Goal: Information Seeking & Learning: Find specific fact

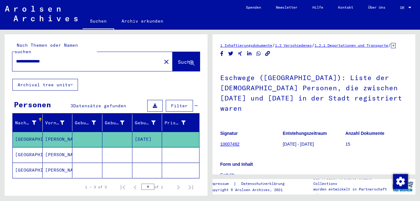
scroll to position [155, 0]
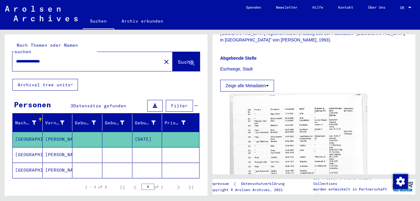
drag, startPoint x: 81, startPoint y: 56, endPoint x: 2, endPoint y: 56, distance: 78.3
click at [2, 56] on div "**********" at bounding box center [105, 113] width 210 height 166
type input "**********"
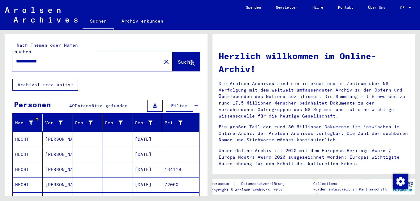
scroll to position [31, 0]
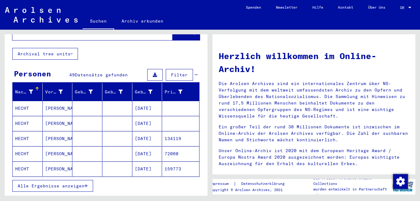
click at [22, 101] on mat-cell "HECHT" at bounding box center [28, 108] width 30 height 15
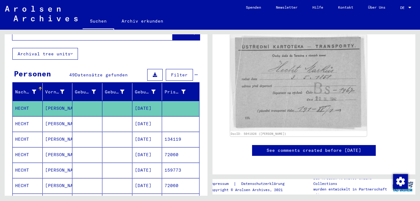
scroll to position [93, 0]
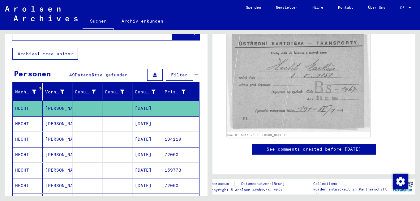
click at [278, 97] on img at bounding box center [299, 81] width 144 height 102
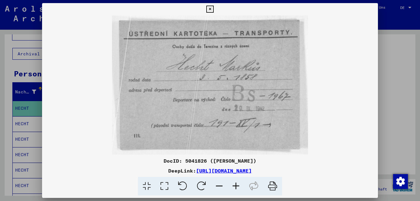
click at [211, 10] on icon at bounding box center [209, 9] width 7 height 7
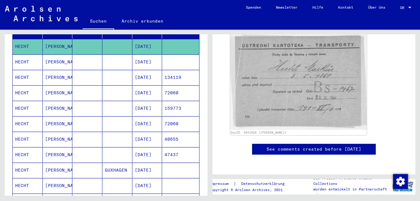
click at [24, 164] on icon at bounding box center [25, 176] width 15 height 25
click at [24, 56] on mat-cell "HECHT" at bounding box center [28, 61] width 30 height 15
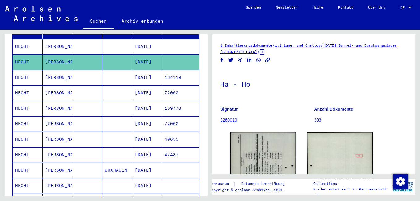
click at [30, 163] on mat-cell "HECHT" at bounding box center [28, 170] width 30 height 15
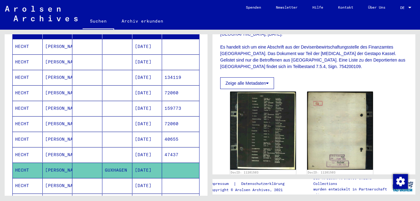
scroll to position [155, 0]
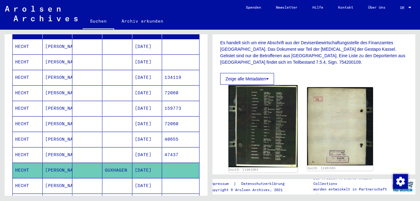
click at [259, 123] on img at bounding box center [263, 126] width 69 height 82
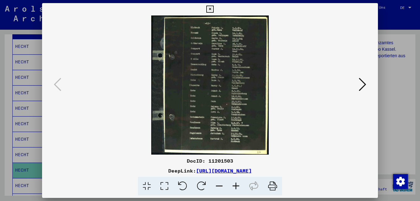
click at [234, 185] on icon at bounding box center [236, 186] width 17 height 19
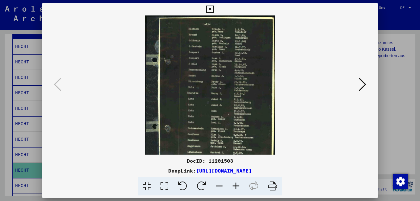
click at [234, 185] on icon at bounding box center [236, 186] width 17 height 19
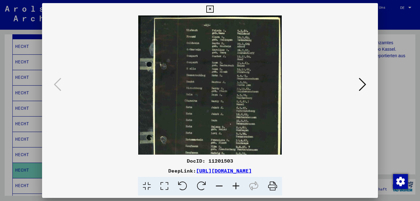
click at [234, 185] on icon at bounding box center [236, 186] width 17 height 19
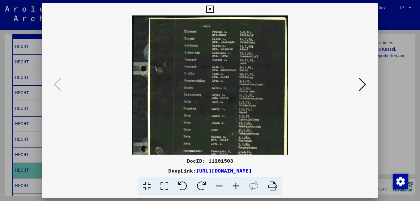
click at [234, 185] on icon at bounding box center [236, 186] width 17 height 19
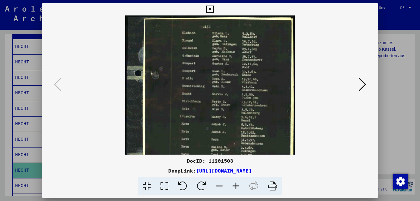
click at [234, 185] on icon at bounding box center [236, 186] width 17 height 19
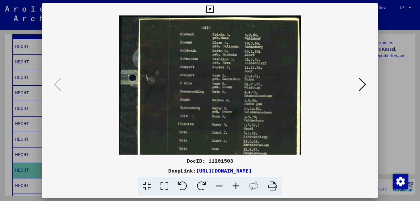
click at [208, 8] on icon at bounding box center [209, 9] width 7 height 7
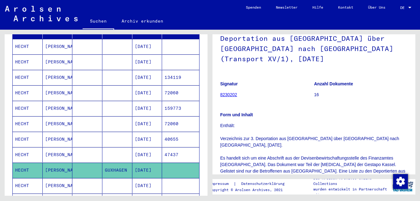
scroll to position [0, 0]
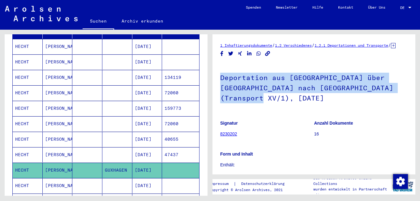
drag, startPoint x: 221, startPoint y: 82, endPoint x: 406, endPoint y: 98, distance: 186.3
click at [406, 98] on yv-its-full-details "1 Inhaftierungsdokumente / 1.2 Verschiedenes / 1.2.1 Deportationen und Transpor…" at bounding box center [314, 200] width 203 height 316
copy h1 "Deportation aus [GEOGRAPHIC_DATA] über [GEOGRAPHIC_DATA] nach [GEOGRAPHIC_DATA]…"
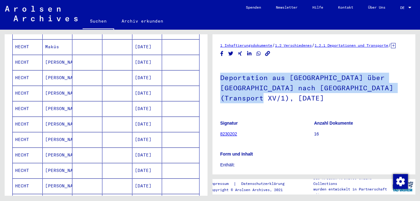
scroll to position [278, 0]
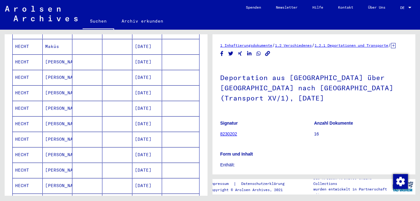
click at [23, 163] on mat-cell "HECHT" at bounding box center [28, 170] width 30 height 15
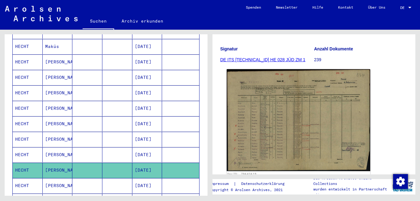
scroll to position [93, 0]
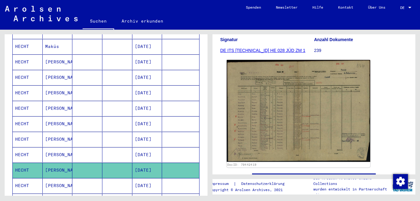
click at [277, 131] on img at bounding box center [299, 111] width 144 height 102
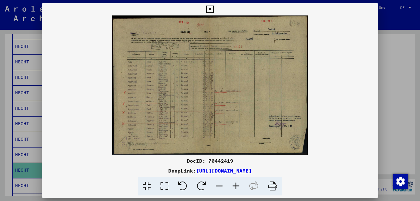
click at [239, 185] on icon at bounding box center [236, 186] width 17 height 19
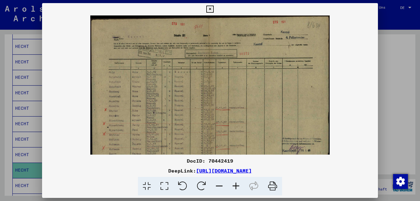
click at [239, 185] on icon at bounding box center [236, 186] width 17 height 19
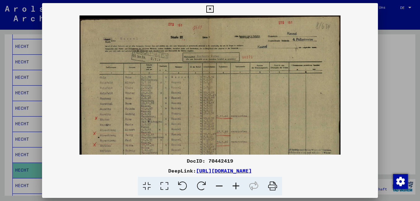
click at [239, 185] on icon at bounding box center [236, 186] width 17 height 19
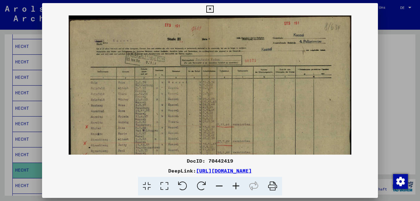
click at [239, 185] on icon at bounding box center [236, 186] width 17 height 19
click at [238, 185] on icon at bounding box center [236, 186] width 17 height 19
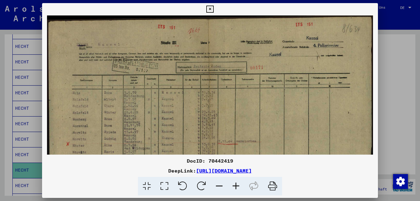
click at [238, 185] on icon at bounding box center [236, 186] width 17 height 19
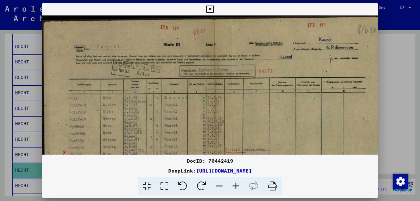
click at [238, 185] on icon at bounding box center [236, 186] width 17 height 19
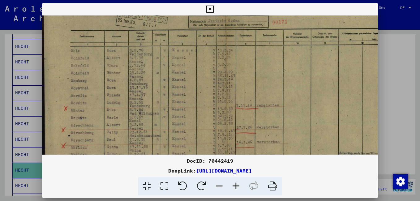
drag, startPoint x: 222, startPoint y: 120, endPoint x: 262, endPoint y: 68, distance: 66.2
click at [262, 68] on img at bounding box center [227, 94] width 370 height 263
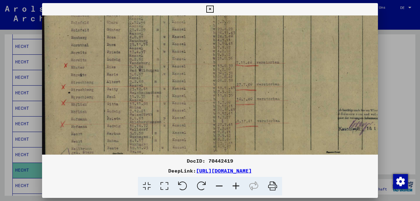
drag, startPoint x: 261, startPoint y: 109, endPoint x: 265, endPoint y: 64, distance: 45.4
click at [265, 64] on img at bounding box center [227, 51] width 370 height 263
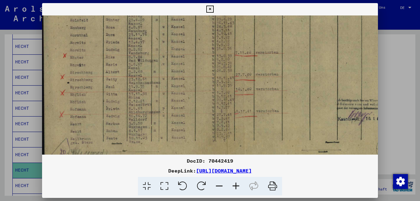
scroll to position [110, 1]
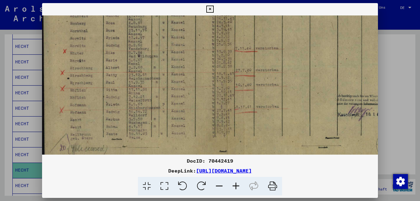
drag, startPoint x: 266, startPoint y: 120, endPoint x: 269, endPoint y: 108, distance: 12.6
click at [269, 108] on img at bounding box center [226, 37] width 370 height 263
click at [210, 7] on icon at bounding box center [209, 9] width 7 height 7
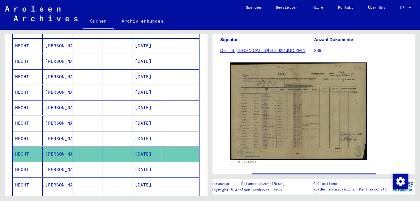
scroll to position [309, 0]
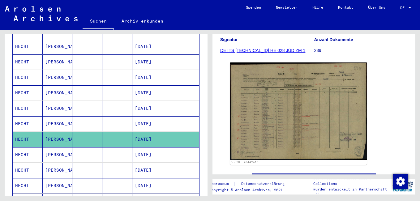
click at [26, 147] on mat-cell "HECHT" at bounding box center [28, 154] width 30 height 15
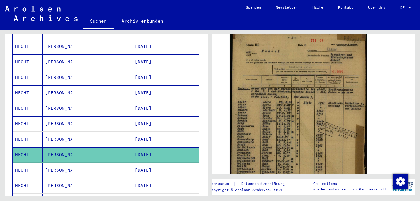
click at [279, 129] on img at bounding box center [298, 126] width 137 height 189
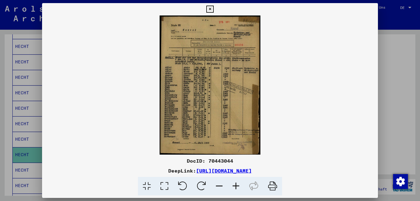
click at [236, 184] on icon at bounding box center [236, 186] width 17 height 19
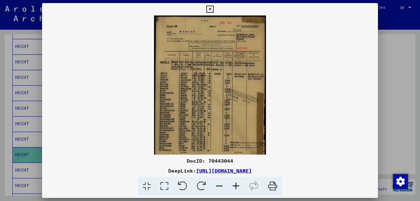
click at [236, 184] on icon at bounding box center [236, 186] width 17 height 19
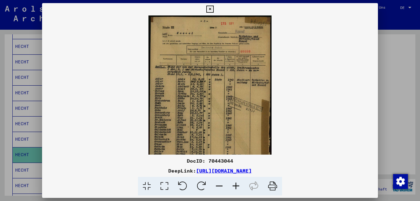
click at [236, 184] on icon at bounding box center [236, 186] width 17 height 19
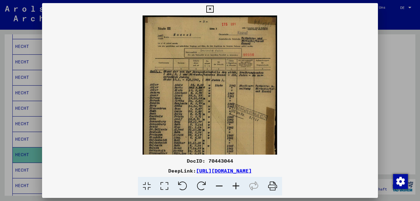
click at [236, 184] on icon at bounding box center [236, 186] width 17 height 19
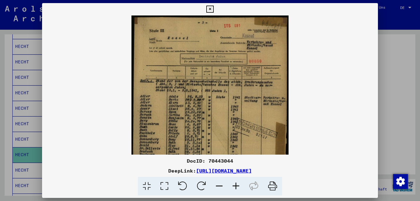
click at [236, 184] on icon at bounding box center [236, 186] width 17 height 19
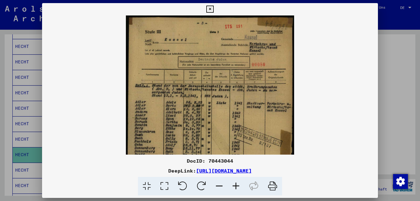
click at [236, 184] on icon at bounding box center [236, 186] width 17 height 19
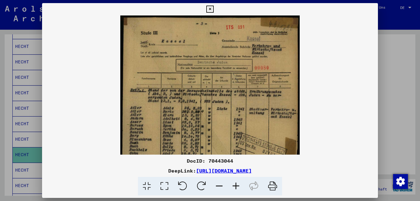
click at [236, 184] on icon at bounding box center [236, 186] width 17 height 19
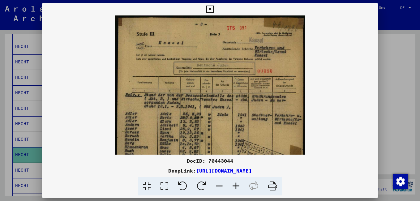
click at [236, 184] on icon at bounding box center [236, 186] width 17 height 19
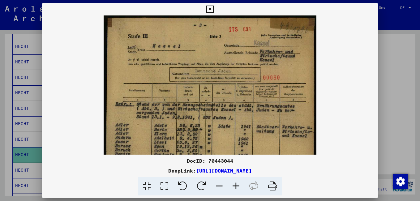
click at [236, 184] on icon at bounding box center [236, 186] width 17 height 19
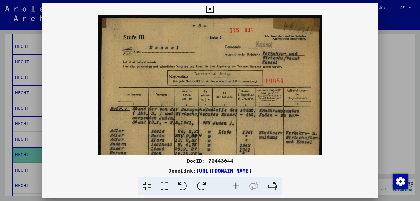
click at [236, 184] on icon at bounding box center [236, 186] width 17 height 19
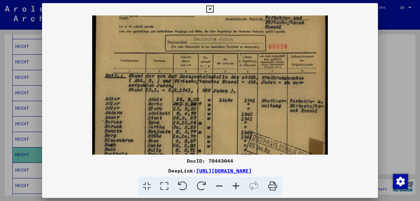
drag, startPoint x: 235, startPoint y: 128, endPoint x: 235, endPoint y: 89, distance: 39.0
click at [235, 89] on img at bounding box center [209, 140] width 235 height 325
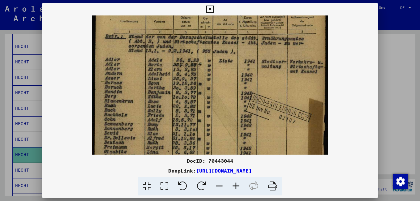
drag, startPoint x: 233, startPoint y: 133, endPoint x: 237, endPoint y: 94, distance: 39.2
click at [236, 94] on img at bounding box center [209, 100] width 235 height 325
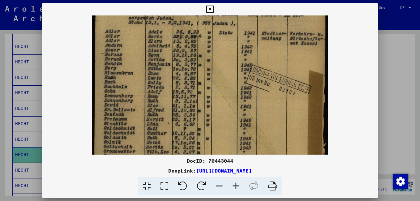
drag, startPoint x: 246, startPoint y: 130, endPoint x: 246, endPoint y: 101, distance: 29.4
click at [246, 102] on img at bounding box center [209, 72] width 235 height 325
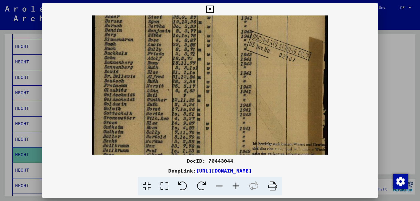
drag, startPoint x: 246, startPoint y: 133, endPoint x: 249, endPoint y: 98, distance: 35.4
click at [249, 98] on img at bounding box center [209, 39] width 235 height 325
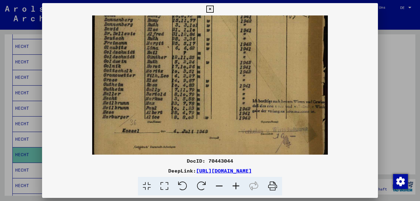
scroll to position [185, 0]
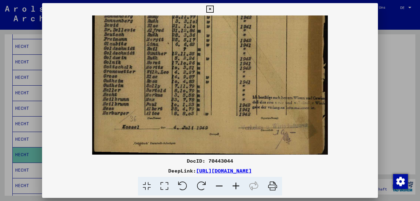
drag, startPoint x: 249, startPoint y: 130, endPoint x: 253, endPoint y: 87, distance: 43.6
click at [207, 7] on icon at bounding box center [209, 9] width 7 height 7
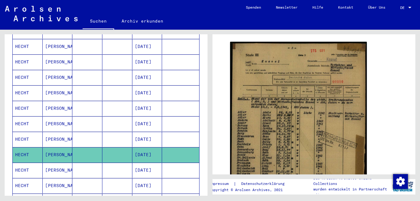
click at [25, 163] on mat-cell "HECHT" at bounding box center [28, 170] width 30 height 15
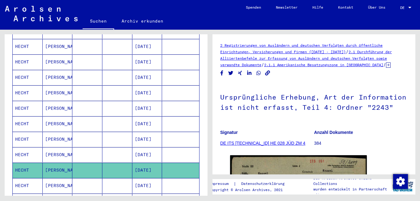
click at [25, 163] on mat-cell "HECHT" at bounding box center [28, 170] width 30 height 15
drag, startPoint x: 25, startPoint y: 163, endPoint x: 18, endPoint y: 163, distance: 7.1
click at [18, 163] on mat-cell "HECHT" at bounding box center [28, 170] width 30 height 15
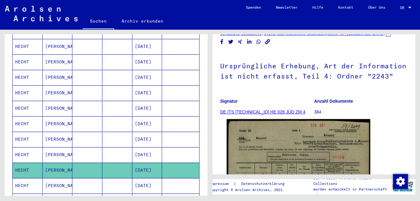
scroll to position [93, 0]
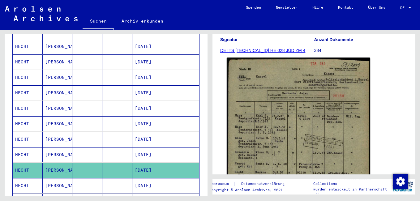
click at [274, 138] on img at bounding box center [299, 158] width 144 height 200
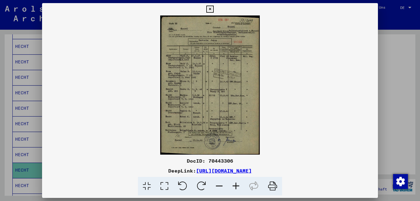
click at [237, 183] on icon at bounding box center [236, 186] width 17 height 19
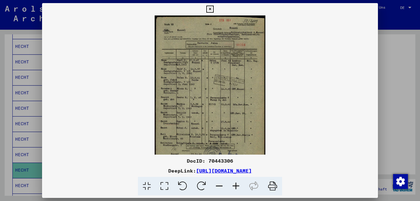
click at [237, 183] on icon at bounding box center [236, 186] width 17 height 19
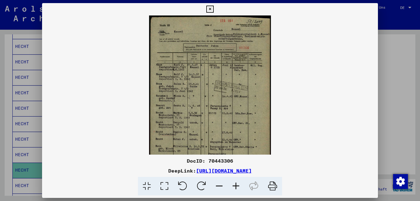
click at [237, 183] on icon at bounding box center [236, 186] width 17 height 19
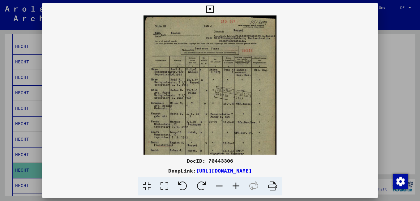
click at [237, 183] on icon at bounding box center [236, 186] width 17 height 19
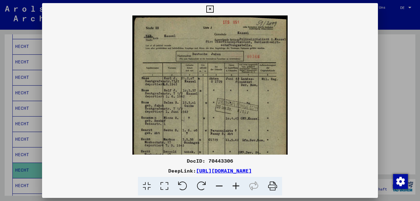
click at [237, 183] on icon at bounding box center [236, 186] width 17 height 19
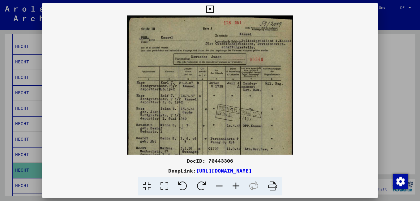
click at [237, 183] on icon at bounding box center [236, 186] width 17 height 19
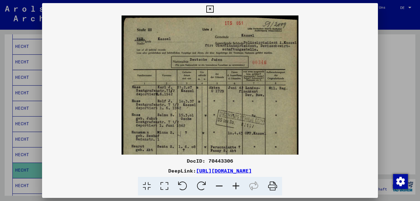
click at [237, 183] on icon at bounding box center [236, 186] width 17 height 19
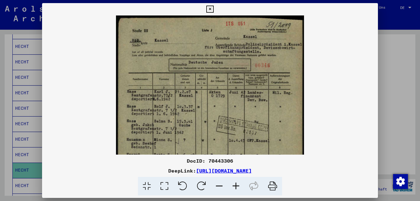
click at [237, 183] on icon at bounding box center [236, 186] width 17 height 19
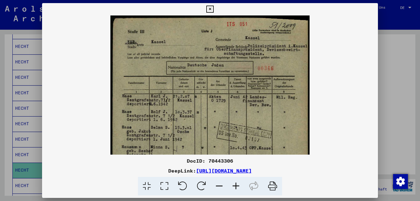
click at [237, 183] on icon at bounding box center [236, 186] width 17 height 19
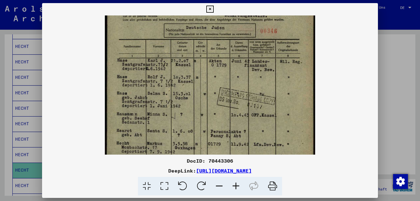
drag, startPoint x: 212, startPoint y: 126, endPoint x: 212, endPoint y: 69, distance: 56.6
click at [212, 70] on img at bounding box center [210, 122] width 210 height 294
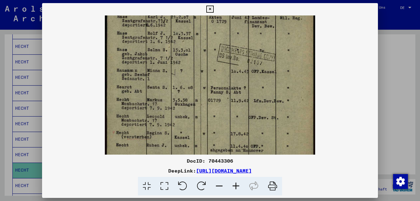
drag, startPoint x: 210, startPoint y: 121, endPoint x: 212, endPoint y: 93, distance: 28.5
click at [212, 93] on img at bounding box center [210, 79] width 210 height 294
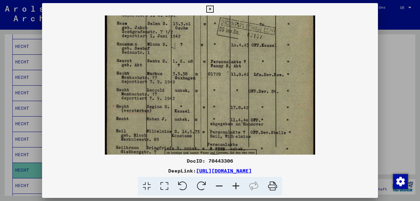
scroll to position [110, 0]
drag, startPoint x: 214, startPoint y: 133, endPoint x: 216, endPoint y: 107, distance: 25.4
click at [216, 107] on img at bounding box center [210, 53] width 210 height 294
click at [212, 9] on icon at bounding box center [209, 9] width 7 height 7
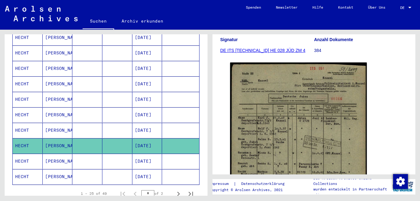
scroll to position [371, 0]
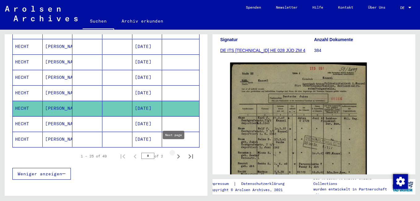
click at [175, 152] on icon "Next page" at bounding box center [178, 156] width 9 height 9
type input "*"
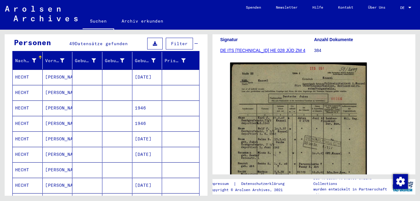
scroll to position [31, 0]
